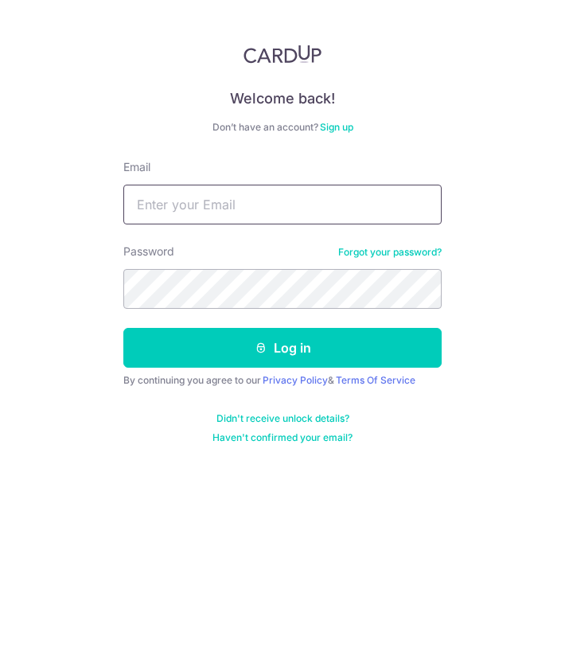
click at [235, 221] on input "Email" at bounding box center [282, 205] width 319 height 40
type input "[EMAIL_ADDRESS][DOMAIN_NAME]"
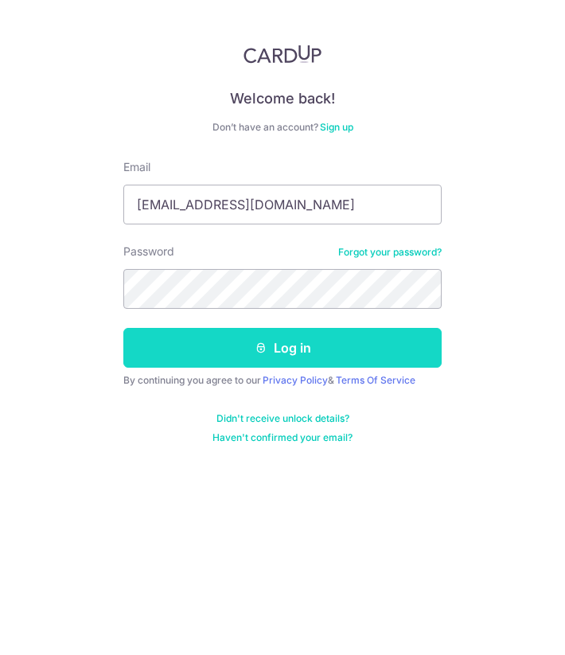
click at [310, 334] on button "Log in" at bounding box center [282, 348] width 319 height 40
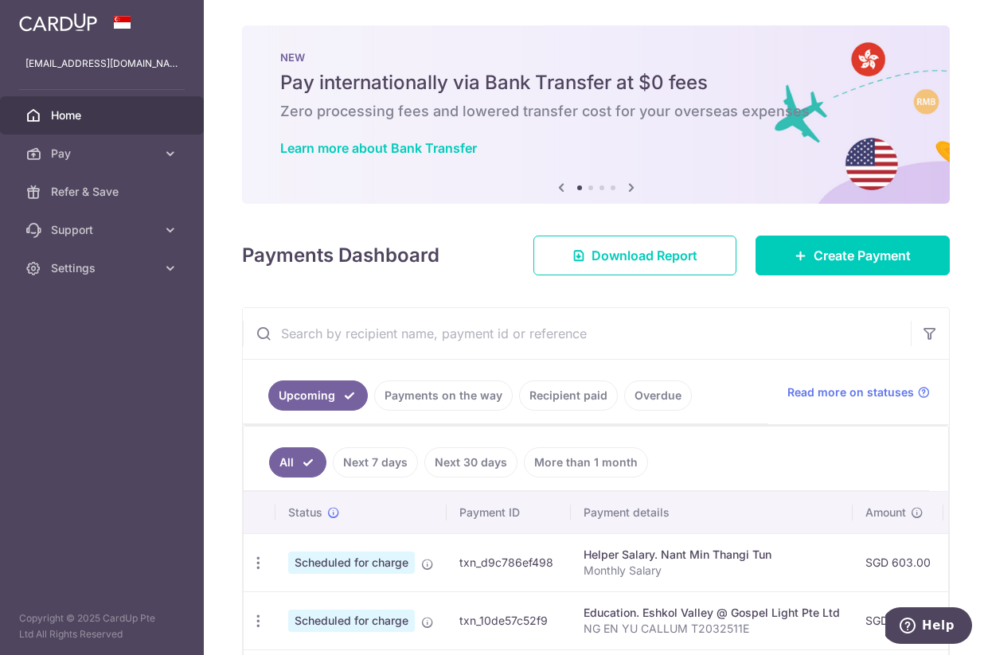
click at [565, 394] on link "Recipient paid" at bounding box center [568, 396] width 99 height 30
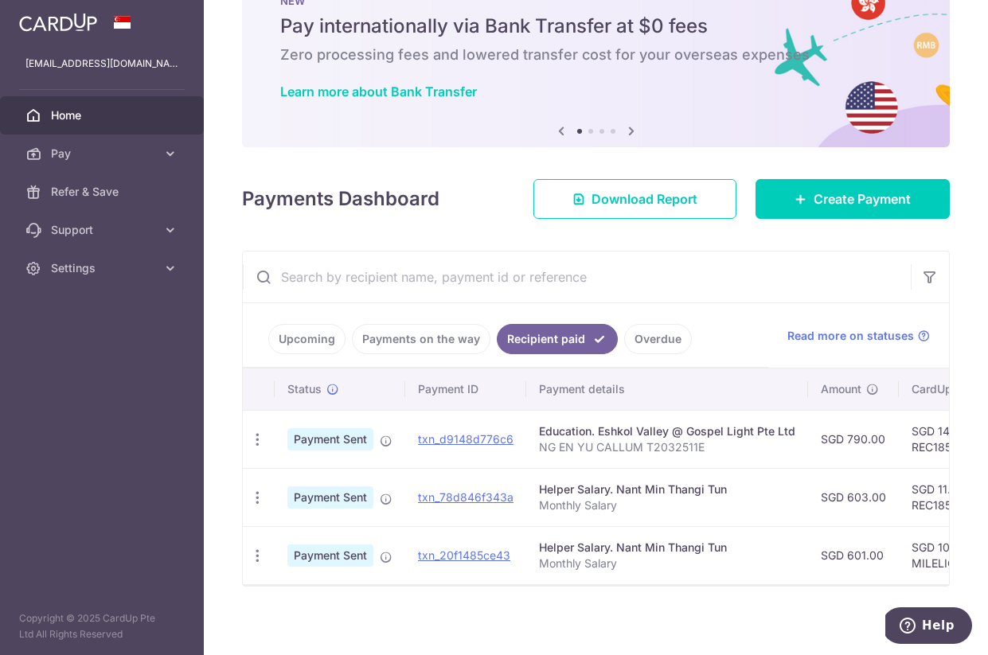
scroll to position [72, 0]
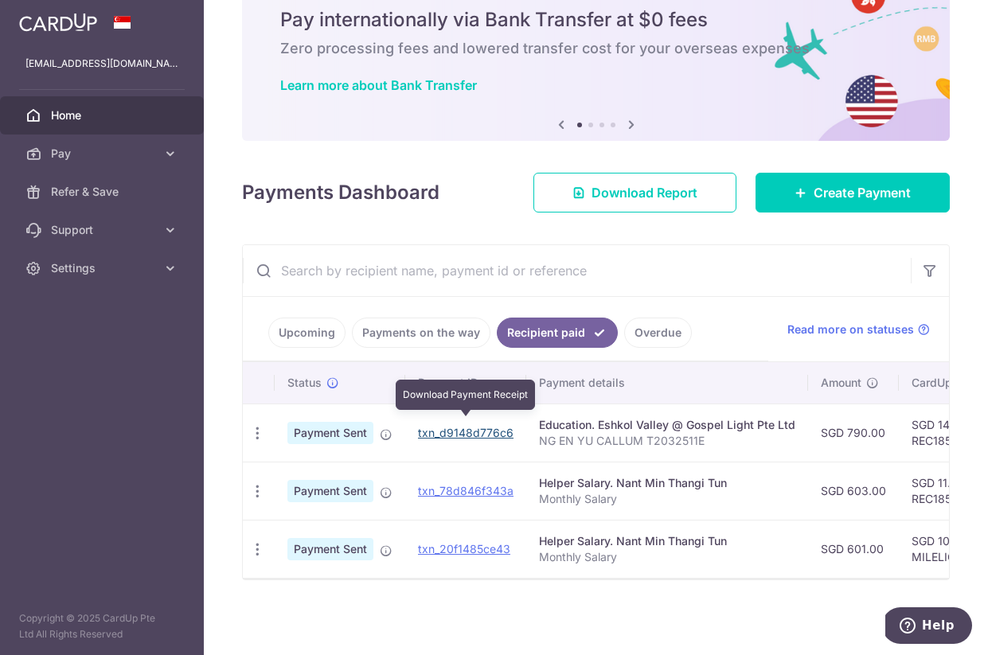
click at [460, 426] on link "txn_d9148d776c6" at bounding box center [466, 433] width 96 height 14
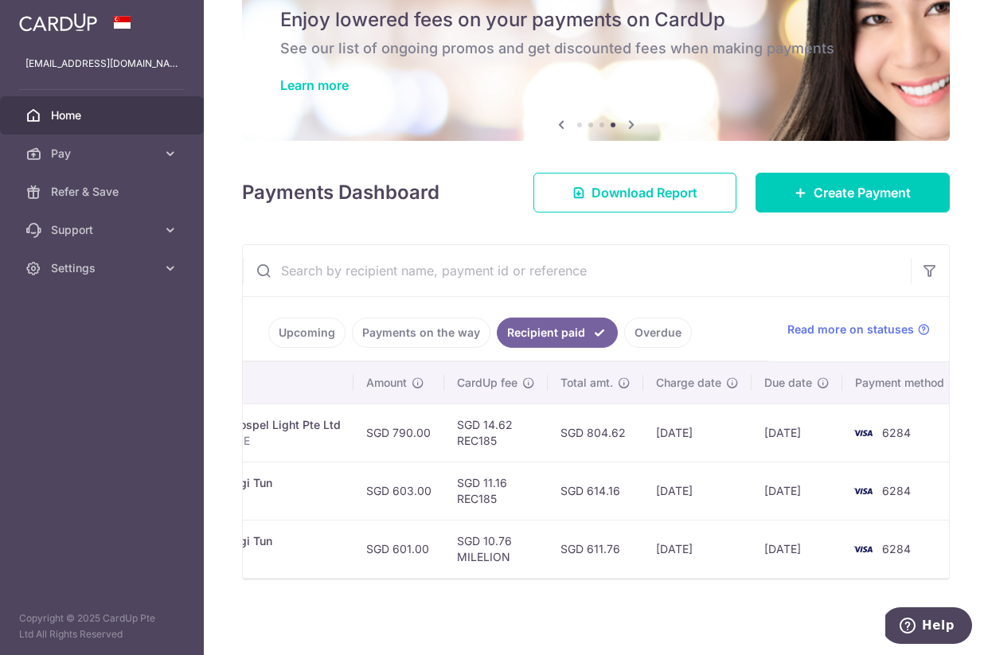
scroll to position [0, 467]
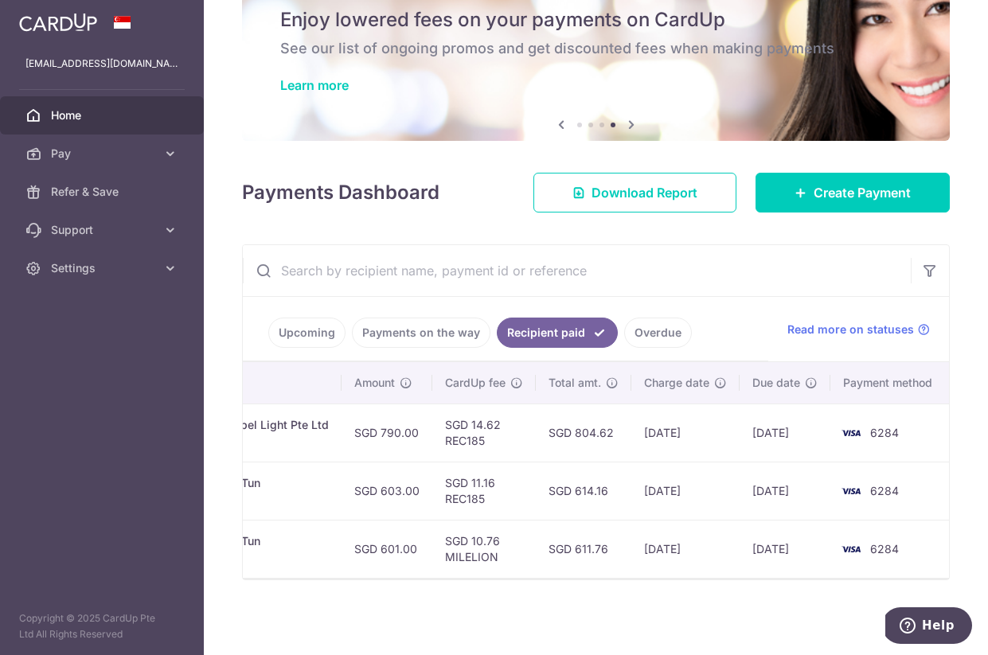
click at [565, 225] on div "× Pause Schedule Pause all future payments in this series Pause just this one p…" at bounding box center [596, 327] width 784 height 655
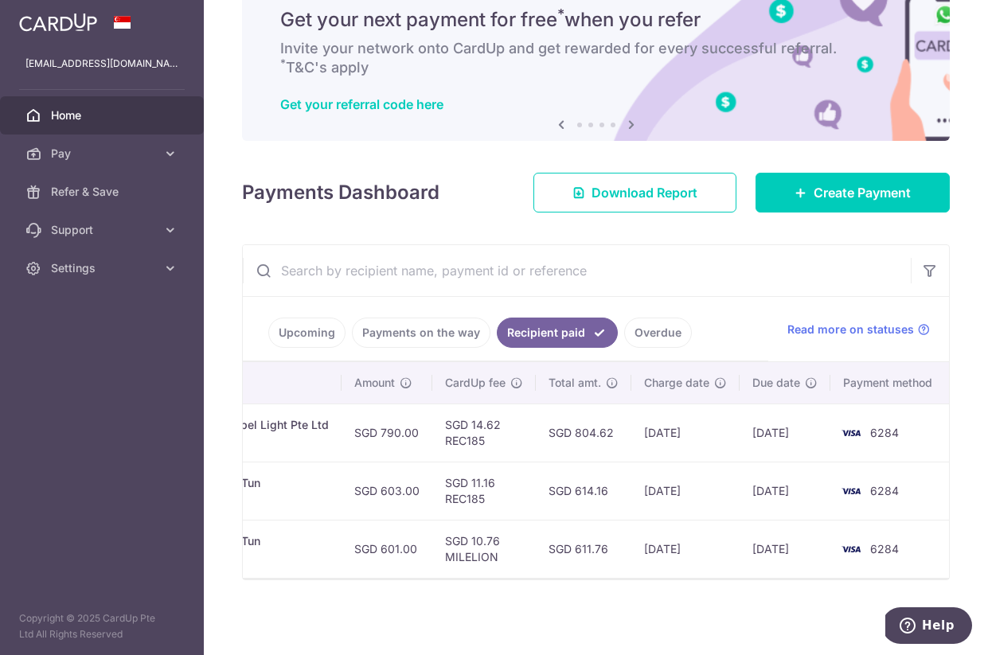
click at [565, 325] on link "Overdue" at bounding box center [658, 333] width 68 height 30
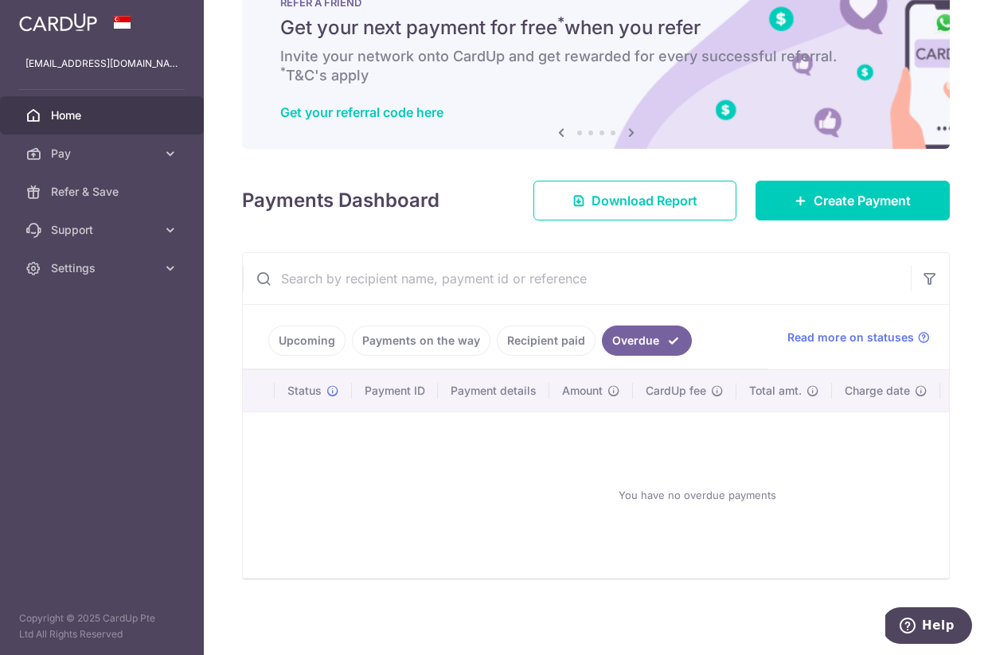
click at [548, 340] on link "Recipient paid" at bounding box center [546, 341] width 99 height 30
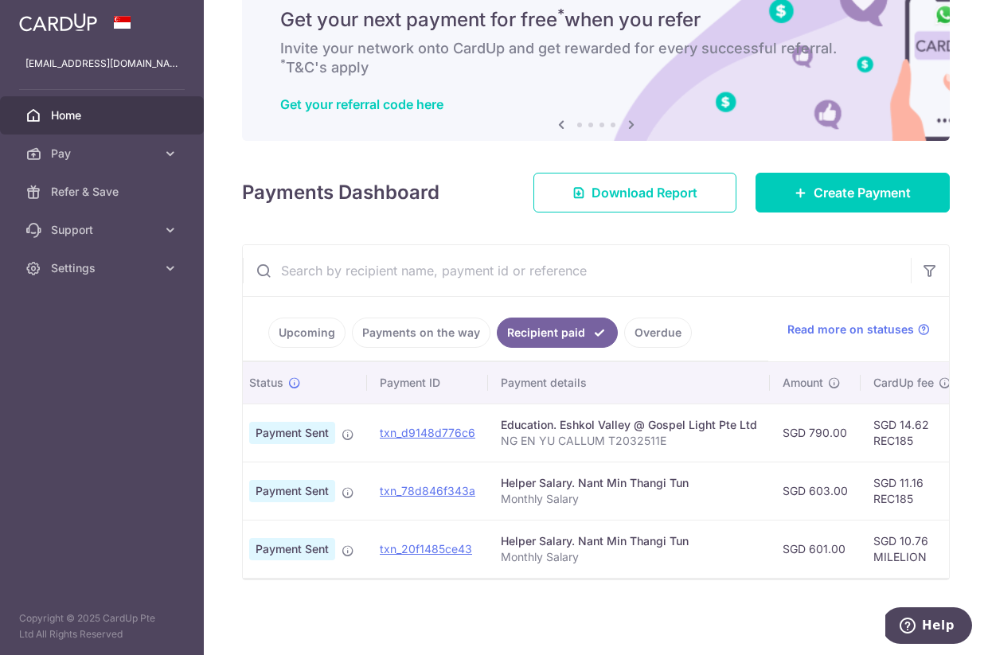
scroll to position [0, 0]
